Goal: Find specific page/section

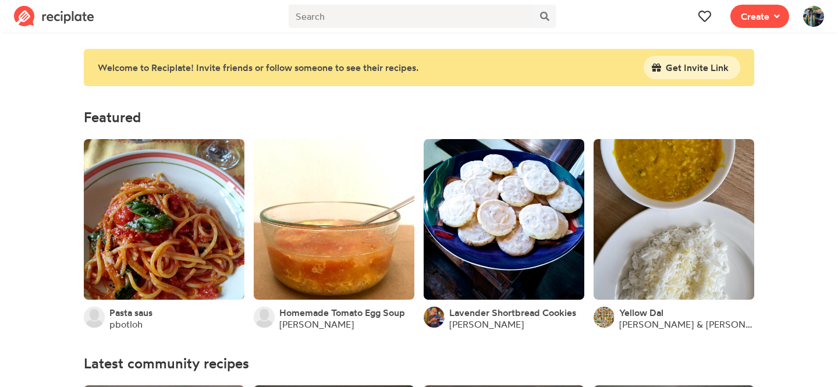
click at [806, 15] on img at bounding box center [813, 16] width 21 height 21
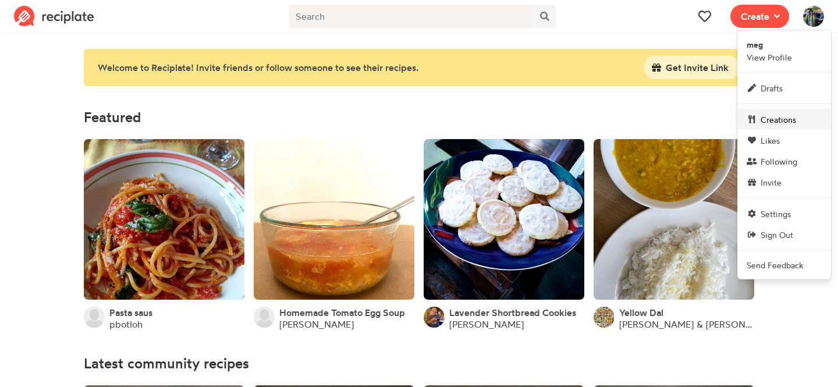
click at [770, 112] on link "Creations" at bounding box center [784, 119] width 94 height 21
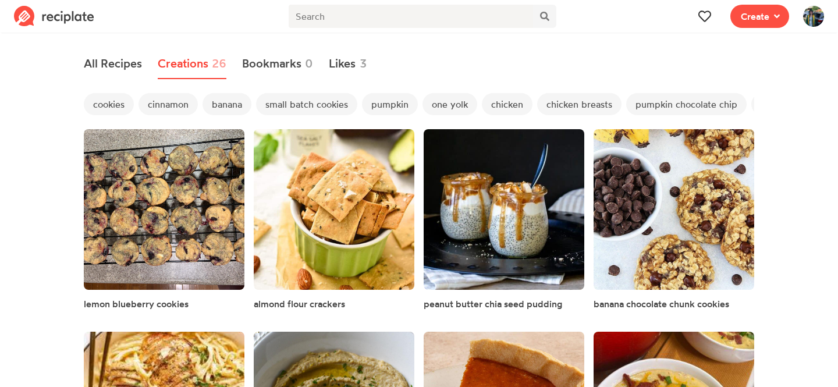
click at [501, 103] on span "chicken" at bounding box center [507, 104] width 51 height 22
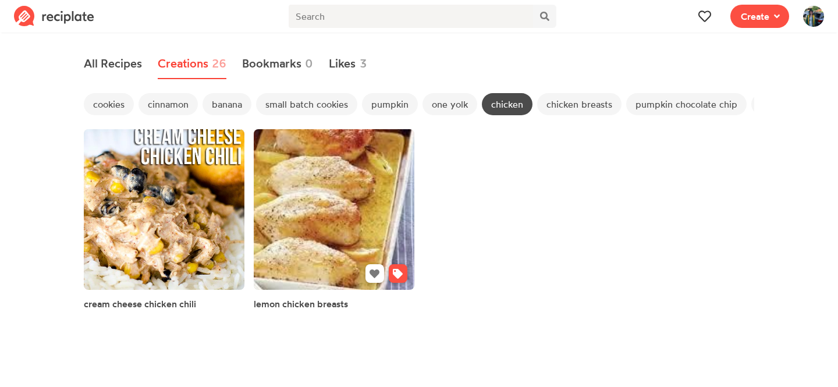
click at [330, 207] on link at bounding box center [334, 209] width 161 height 161
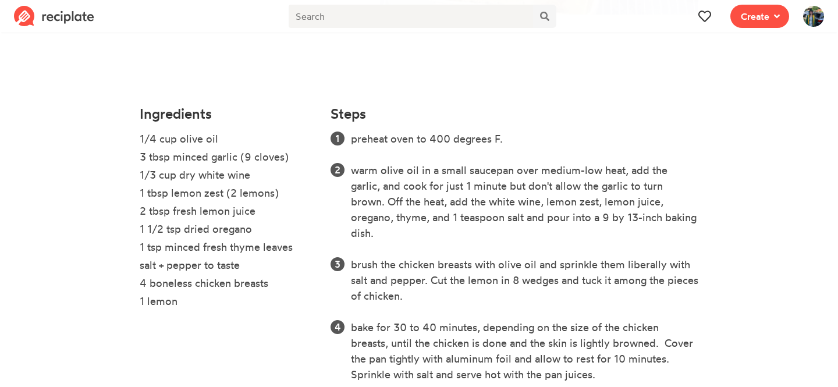
scroll to position [299, 0]
